Goal: Information Seeking & Learning: Learn about a topic

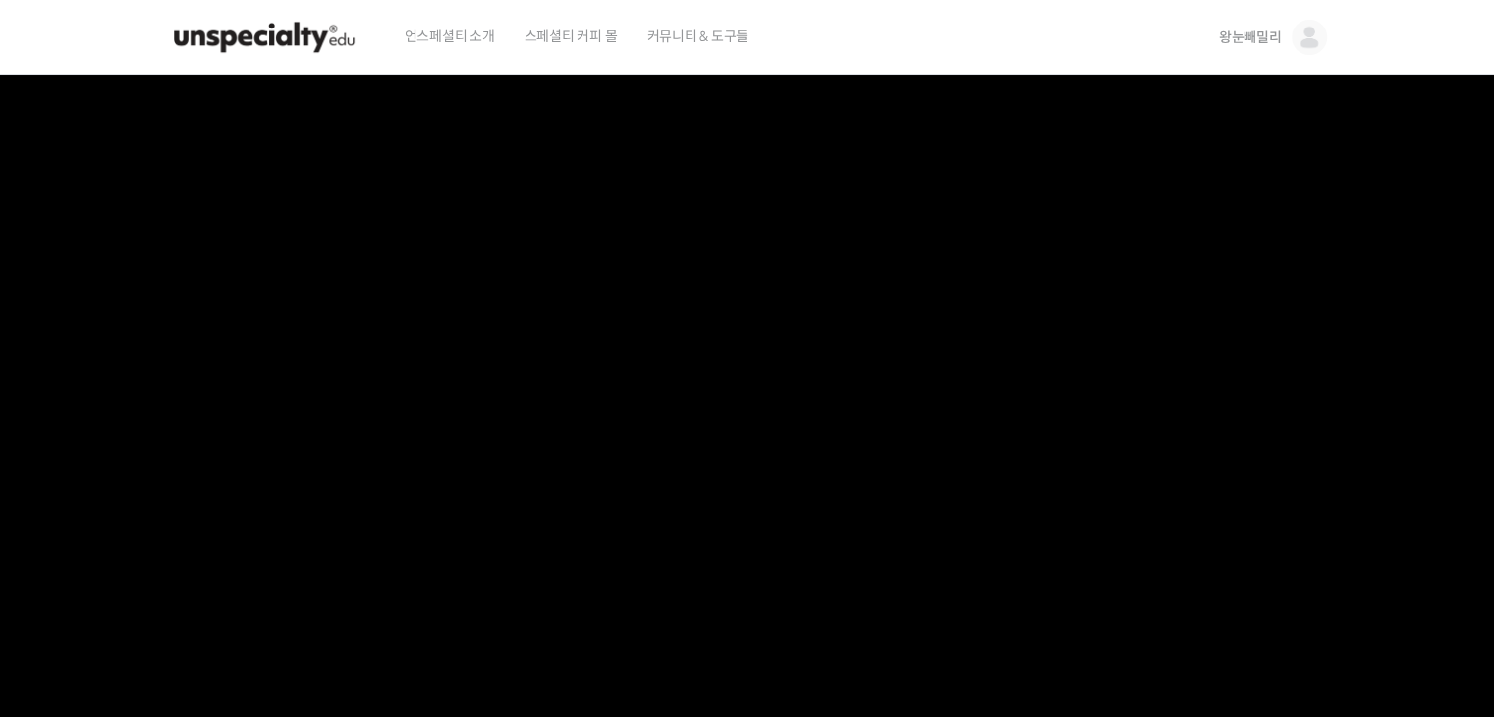
click at [280, 48] on img at bounding box center [264, 37] width 192 height 59
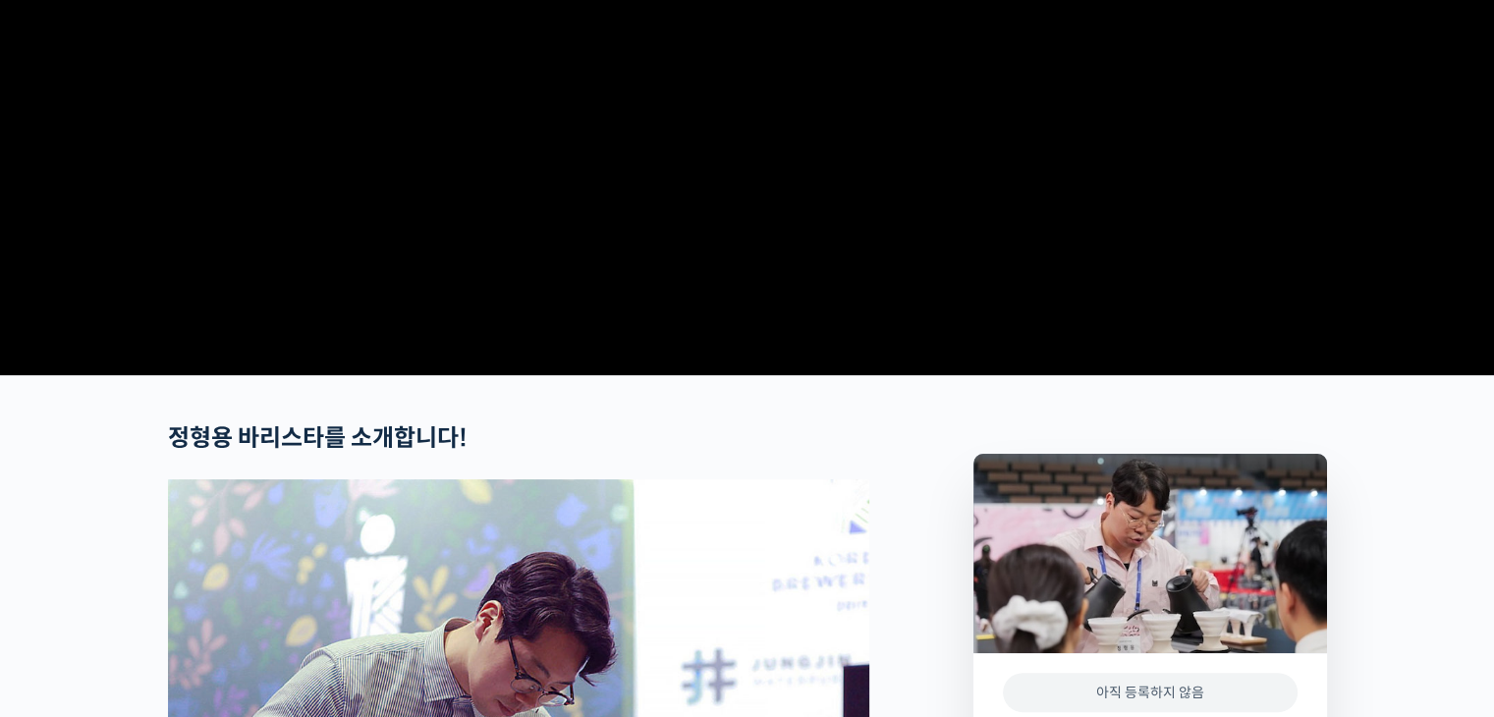
scroll to position [393, 0]
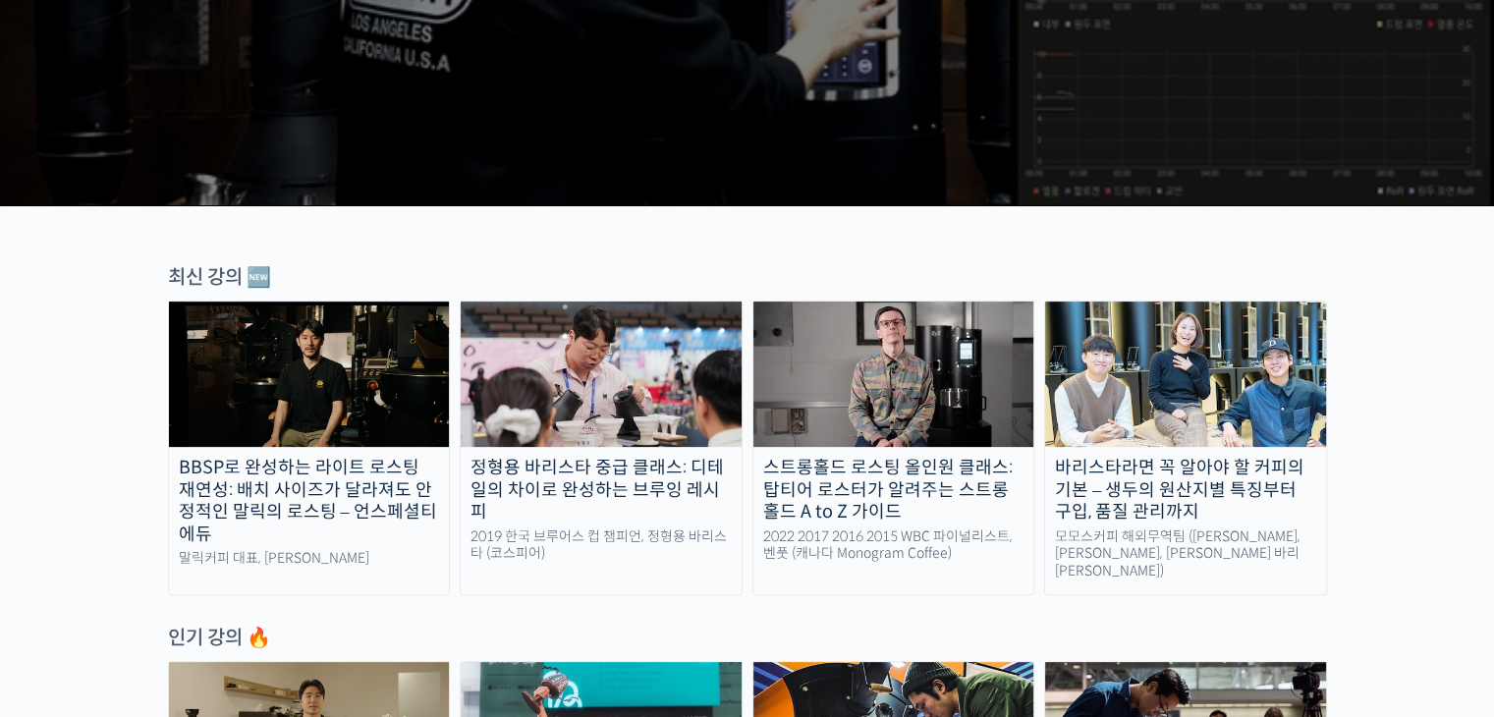
scroll to position [491, 0]
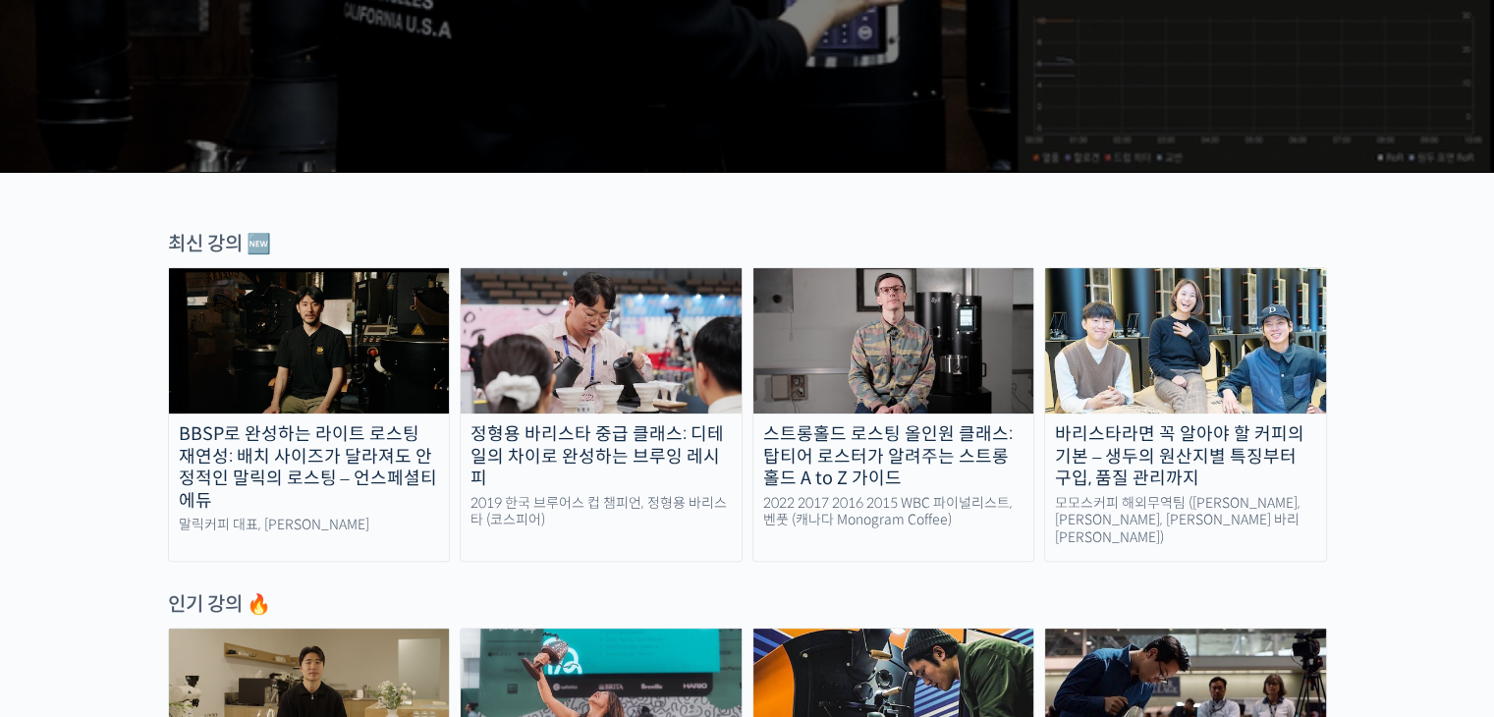
click at [1150, 649] on img at bounding box center [1185, 700] width 281 height 145
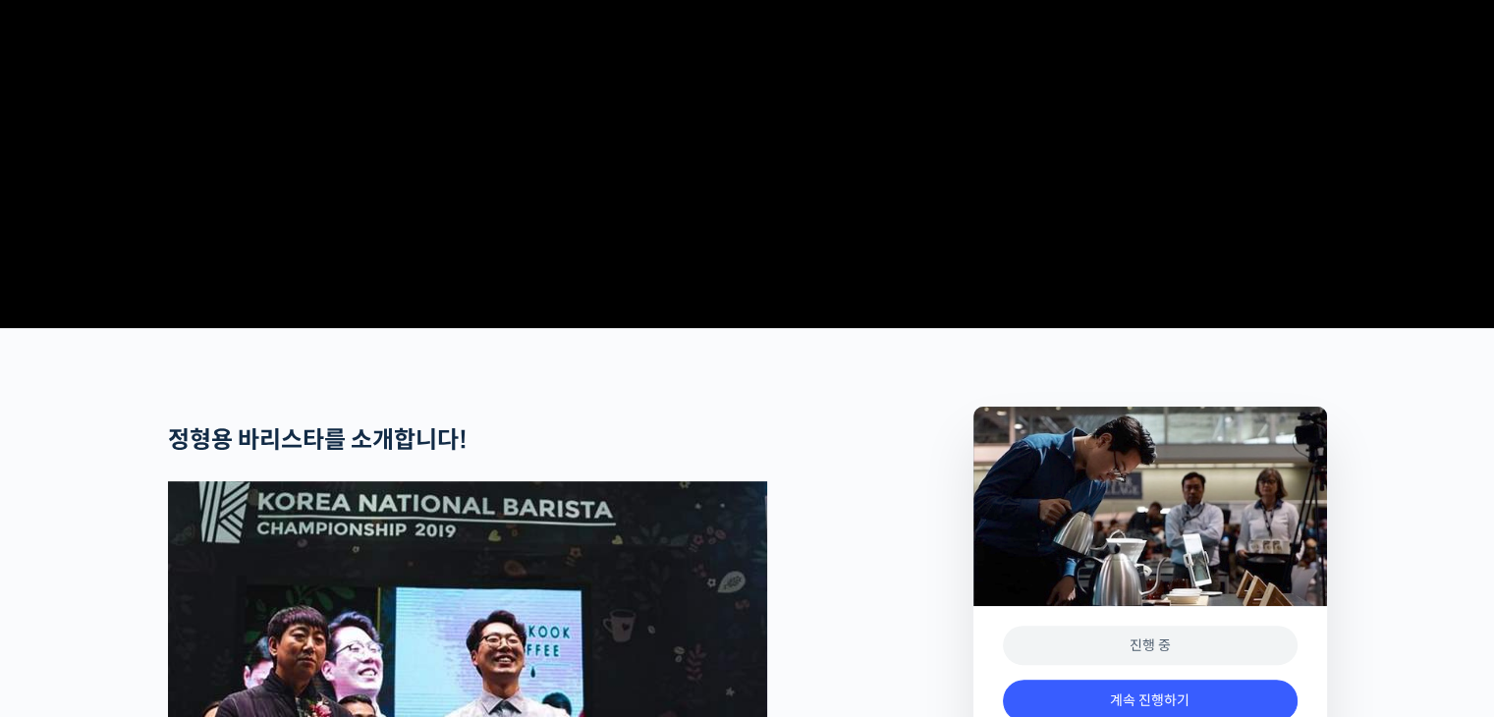
scroll to position [687, 0]
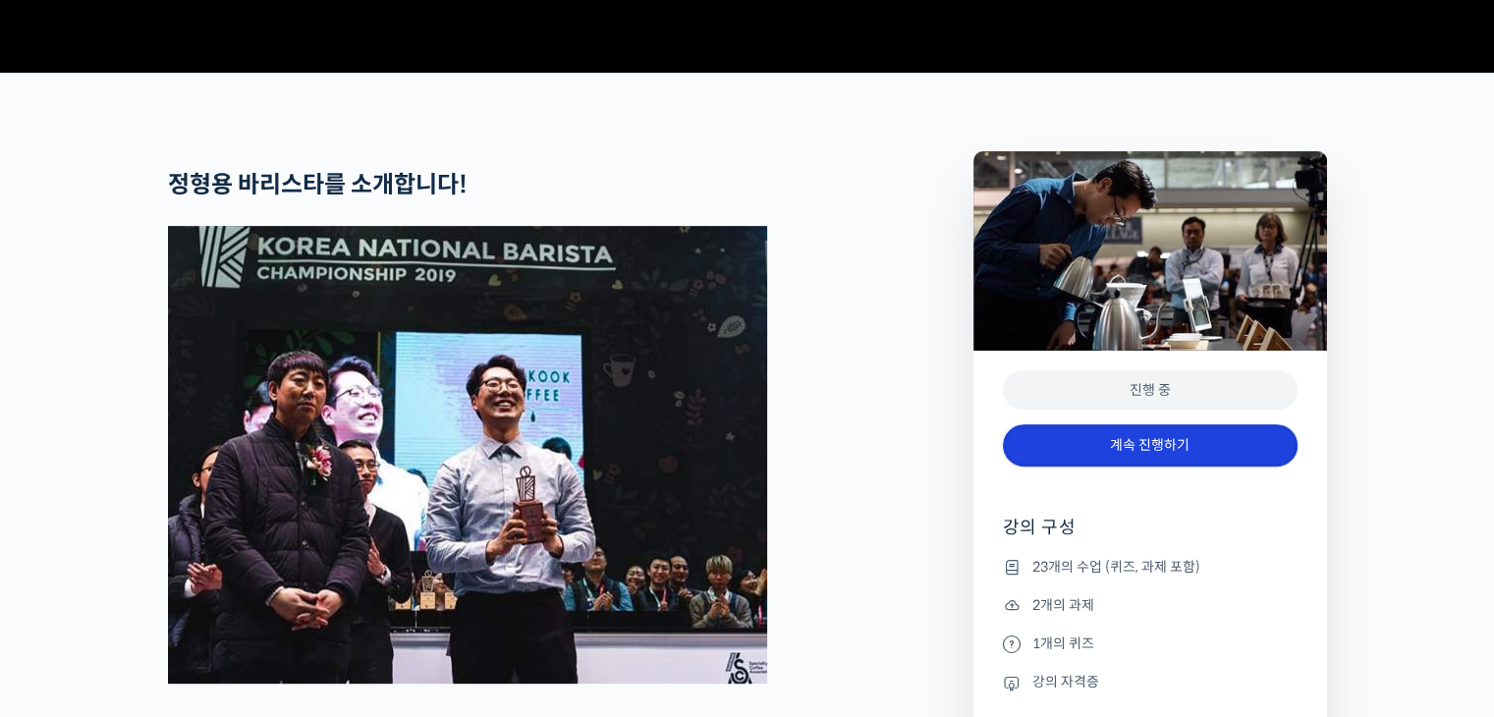
click at [1139, 466] on link "계속 진행하기" at bounding box center [1150, 445] width 295 height 42
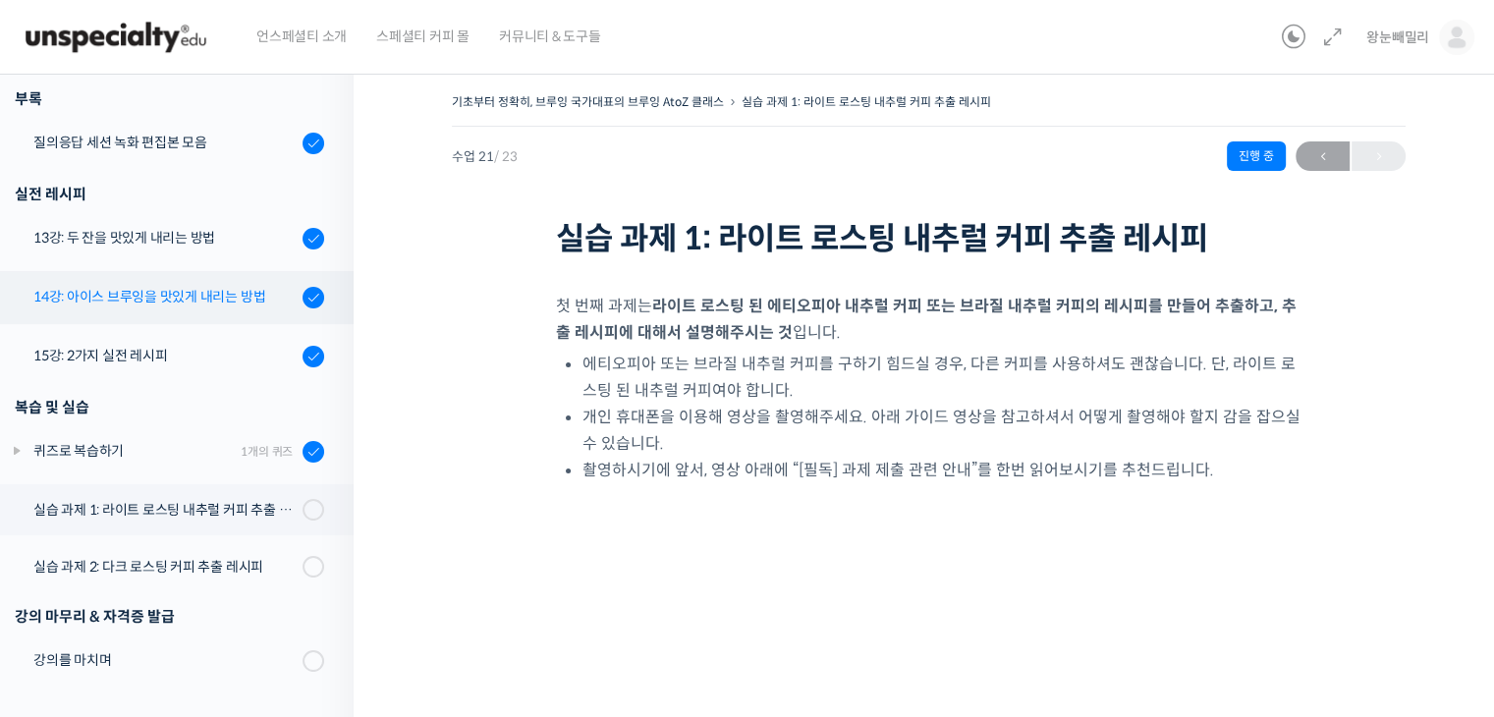
click at [112, 301] on div "14강: 아이스 브루잉을 맛있게 내리는 방법" at bounding box center [164, 297] width 263 height 22
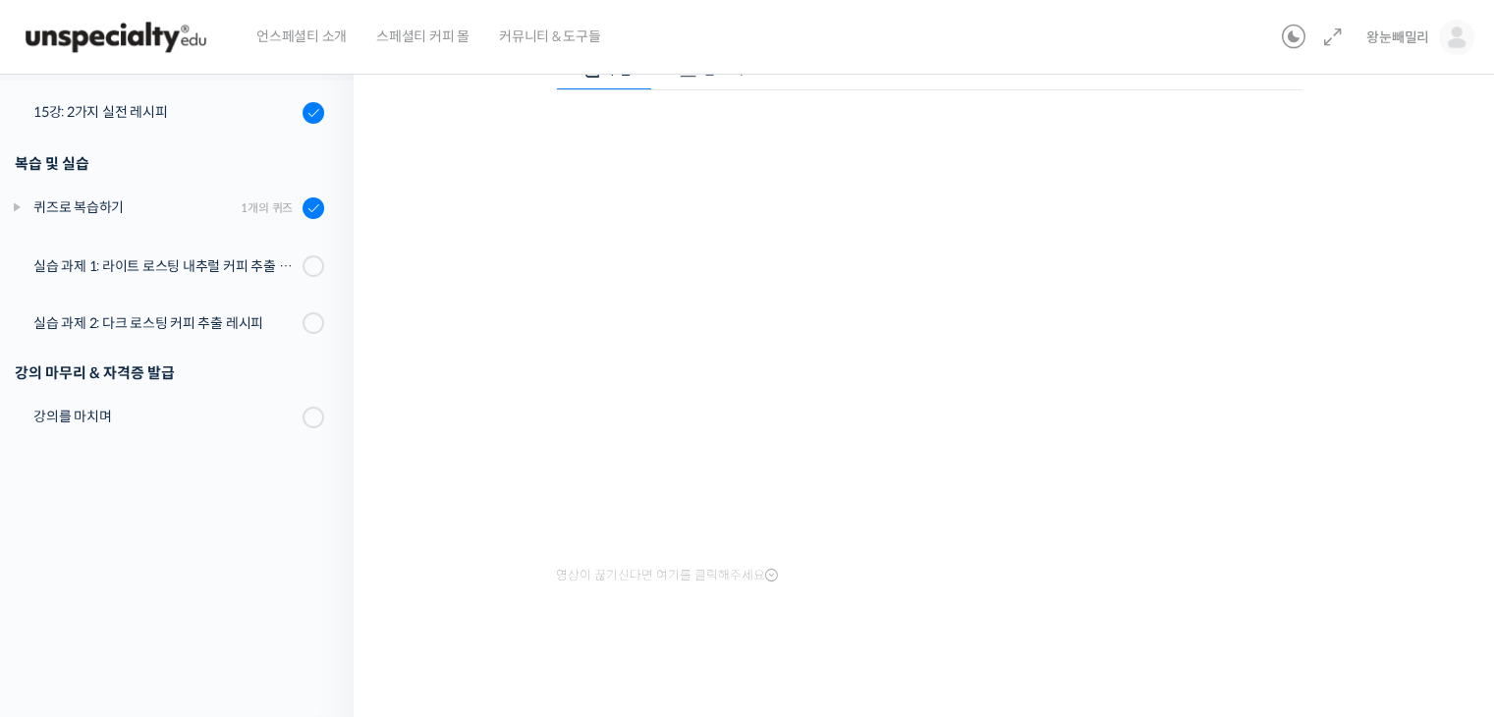
scroll to position [1106, 0]
